Goal: Task Accomplishment & Management: Manage account settings

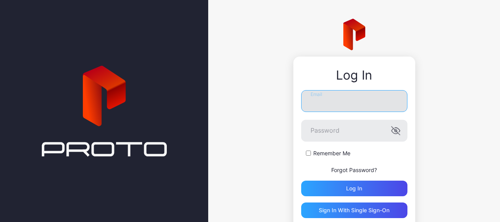
click at [309, 101] on input "Email" at bounding box center [354, 101] width 106 height 22
paste input "**********"
type input "**********"
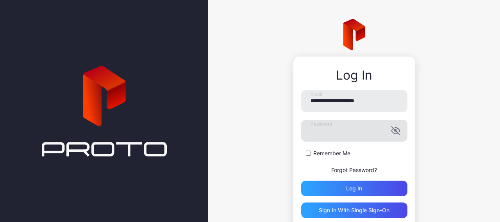
click at [391, 133] on icon "button" at bounding box center [395, 130] width 9 height 9
click at [346, 189] on div "Log in" at bounding box center [354, 189] width 16 height 6
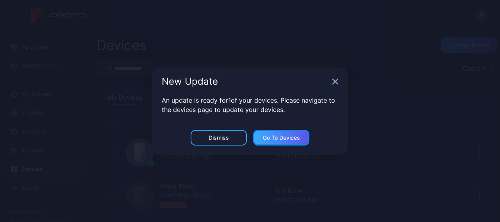
click at [278, 140] on div "Go to devices" at bounding box center [281, 138] width 37 height 6
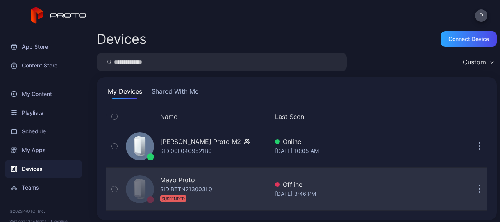
scroll to position [10, 0]
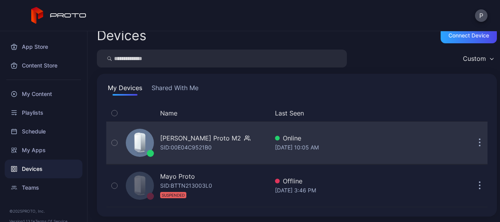
click at [232, 147] on div "[PERSON_NAME] Proto M2 SID: 00E04C9521B0" at bounding box center [205, 143] width 90 height 19
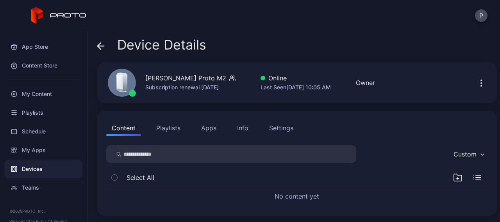
click at [470, 155] on div "Custom" at bounding box center [469, 155] width 38 height 12
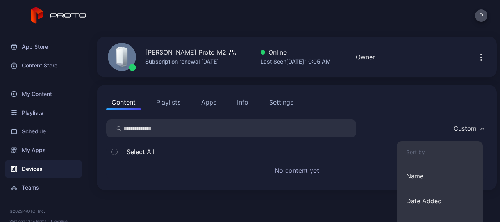
scroll to position [67, 0]
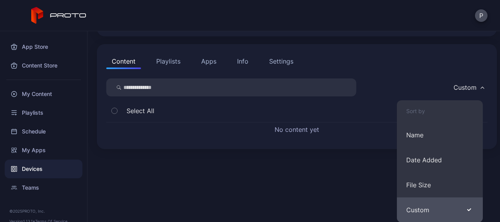
click at [458, 208] on button "Custom" at bounding box center [440, 210] width 86 height 25
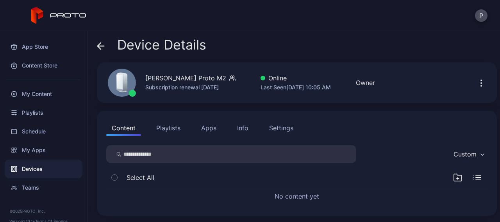
scroll to position [0, 0]
click at [212, 128] on button "Apps" at bounding box center [209, 128] width 26 height 16
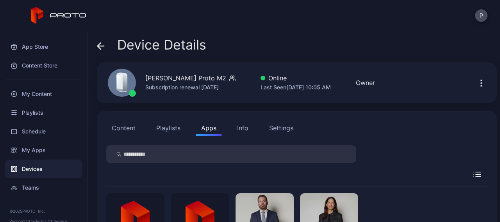
click at [477, 85] on icon "button" at bounding box center [481, 83] width 9 height 9
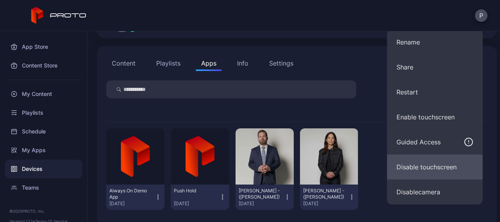
scroll to position [75, 0]
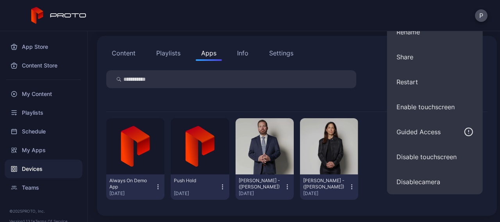
click at [448, 128] on div "Guided Access" at bounding box center [435, 131] width 77 height 9
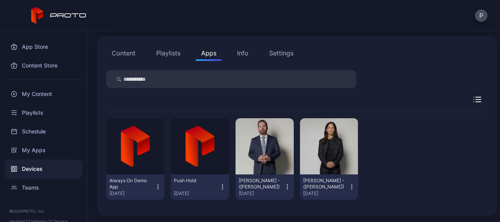
click at [468, 103] on div at bounding box center [297, 104] width 382 height 18
click at [474, 101] on icon "button" at bounding box center [478, 99] width 8 height 5
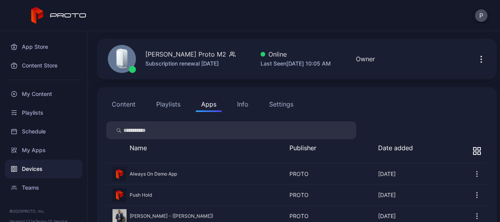
scroll to position [0, 0]
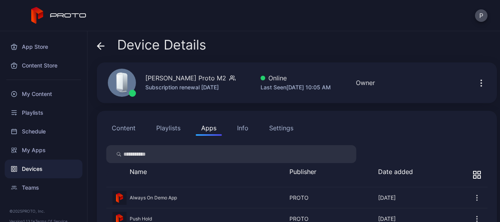
drag, startPoint x: 212, startPoint y: 129, endPoint x: 224, endPoint y: 129, distance: 12.5
click at [217, 129] on button "Apps" at bounding box center [209, 128] width 26 height 16
click at [250, 128] on button "Info" at bounding box center [243, 128] width 22 height 16
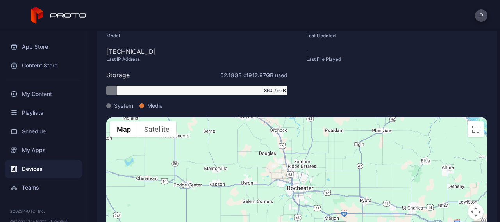
scroll to position [220, 0]
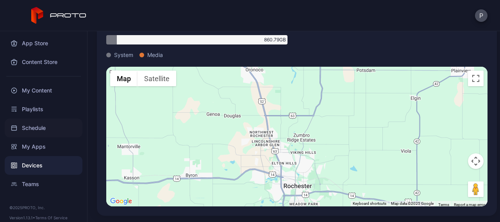
scroll to position [0, 0]
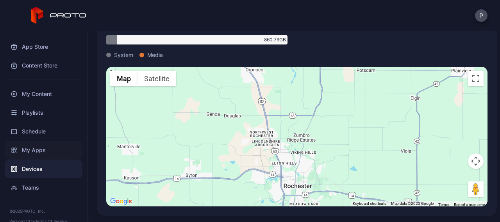
click at [33, 149] on div "My Apps" at bounding box center [44, 150] width 78 height 19
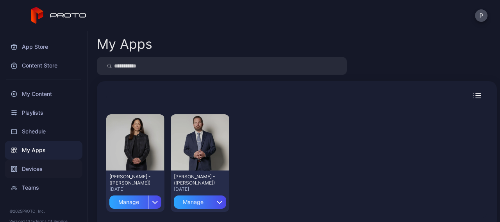
click at [32, 166] on div "Devices" at bounding box center [44, 169] width 78 height 19
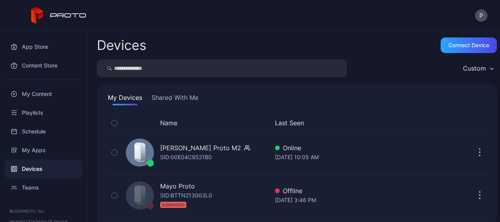
click at [166, 97] on button "Shared With Me" at bounding box center [175, 99] width 50 height 13
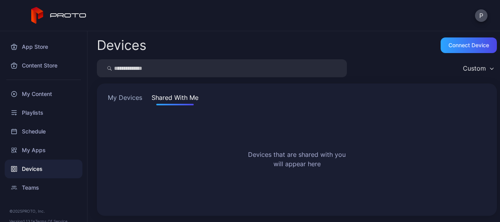
click at [127, 97] on button "My Devices" at bounding box center [125, 99] width 38 height 13
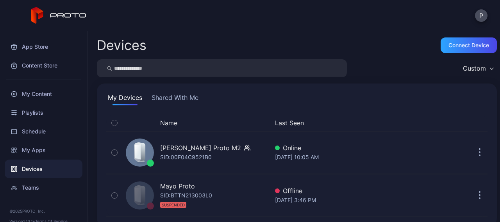
click at [481, 68] on div "Custom" at bounding box center [478, 69] width 38 height 12
click at [398, 54] on div "Devices Connect device Custom My Devices Shared With Me Name Last Seen [PERSON_…" at bounding box center [294, 126] width 413 height 191
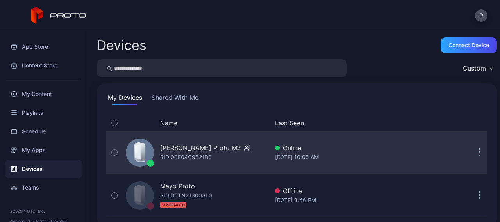
click at [472, 157] on button "button" at bounding box center [480, 153] width 16 height 16
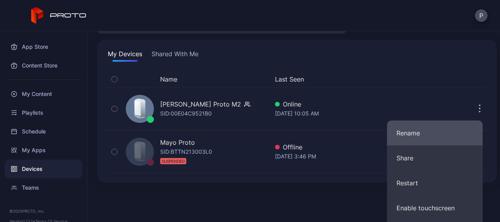
scroll to position [117, 0]
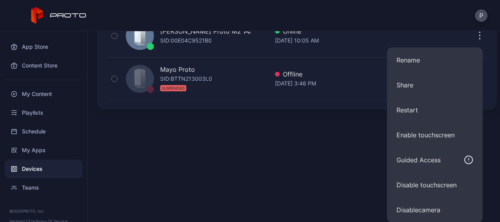
drag, startPoint x: 470, startPoint y: 160, endPoint x: 355, endPoint y: 163, distance: 115.4
click at [357, 163] on div "Devices Connect device Custom My Devices Shared With Me Name Last Seen [PERSON_…" at bounding box center [294, 126] width 413 height 191
